Goal: Task Accomplishment & Management: Use online tool/utility

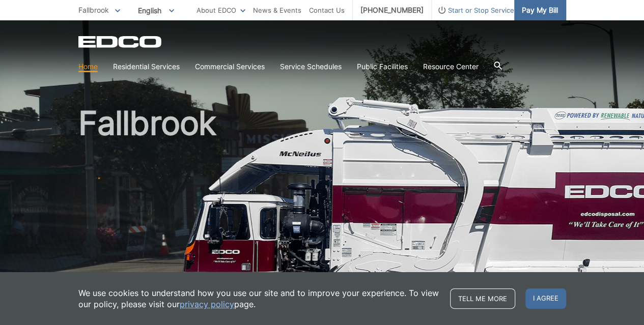
click at [539, 7] on span "Pay My Bill" at bounding box center [539, 10] width 36 height 11
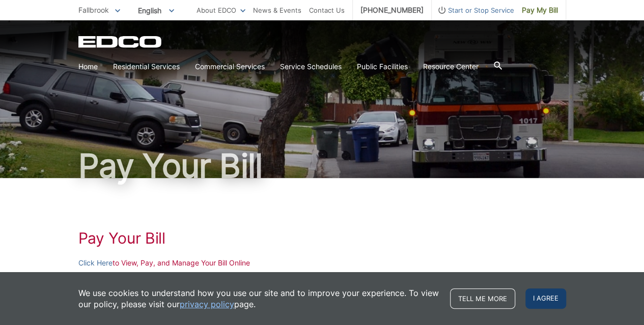
click at [540, 301] on span "I agree" at bounding box center [545, 298] width 41 height 20
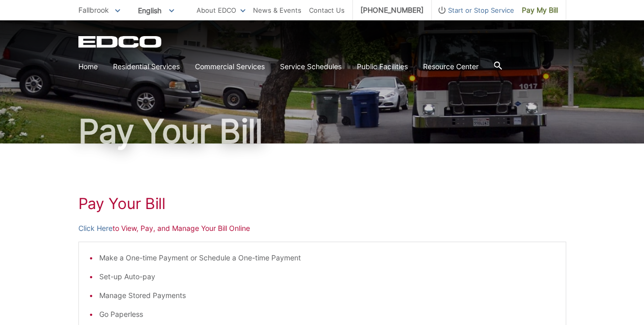
scroll to position [51, 0]
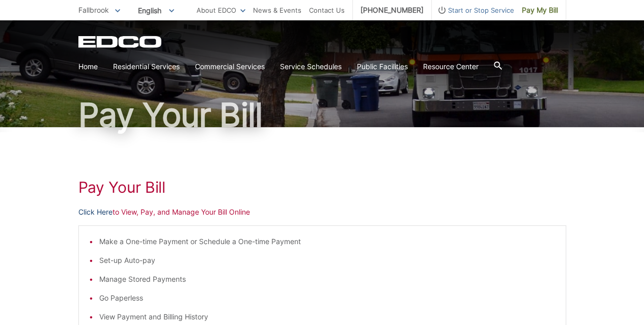
click at [93, 213] on link "Click Here" at bounding box center [95, 212] width 34 height 11
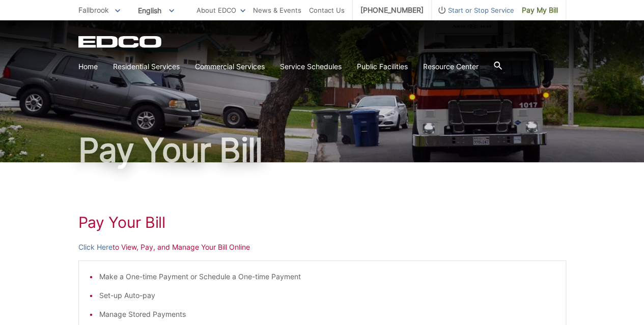
scroll to position [0, 0]
